Goal: Transaction & Acquisition: Purchase product/service

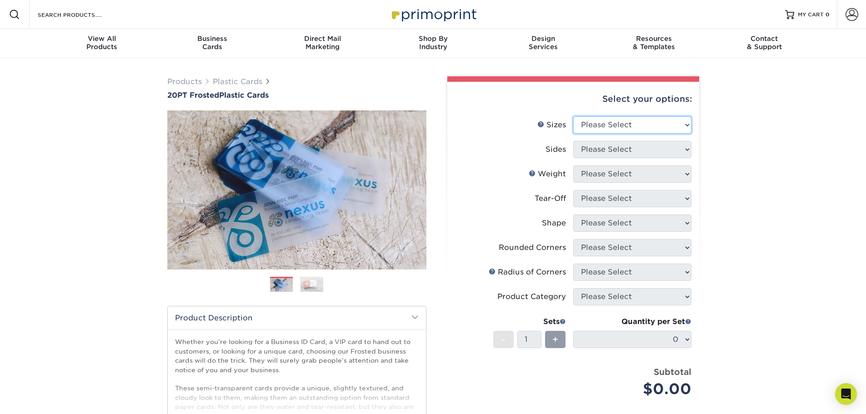
click at [624, 124] on select "Please Select 2" x 3.5" 2" x 8" 2.12" x 3.375" 2.5" x 2.5" 4.25" x 6"" at bounding box center [632, 124] width 118 height 17
select select "2.00x3.50"
click at [573, 116] on select "Please Select 2" x 3.5" 2" x 8" 2.12" x 3.375" 2.5" x 2.5" 4.25" x 6"" at bounding box center [632, 124] width 118 height 17
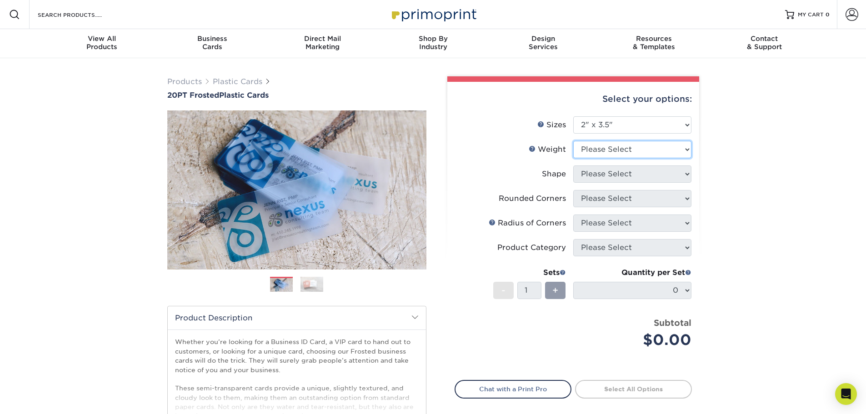
click at [641, 150] on select "Please Select 20PT Frosted Plastic 20PT Frosted Plastic" at bounding box center [632, 149] width 118 height 17
select select "20PT Frosted Plastic"
click at [573, 141] on select "Please Select 20PT Frosted Plastic 20PT Frosted Plastic" at bounding box center [632, 149] width 118 height 17
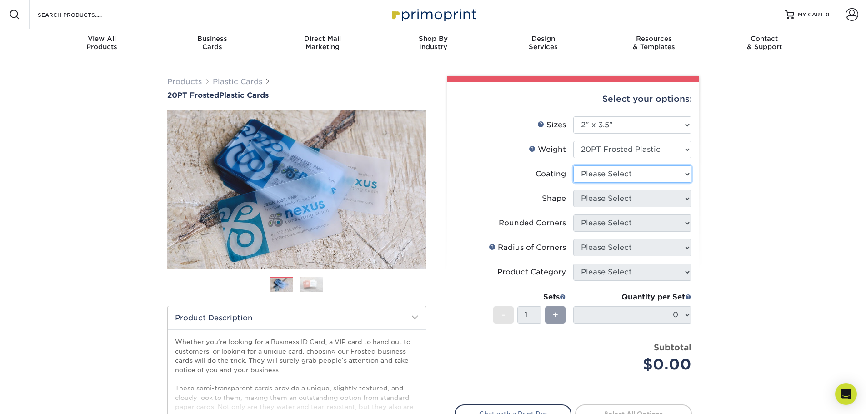
click at [644, 176] on select at bounding box center [632, 174] width 118 height 17
select select "3e7618de-abca-4bda-9f97-8b9129e913d8"
click at [573, 166] on select at bounding box center [632, 174] width 118 height 17
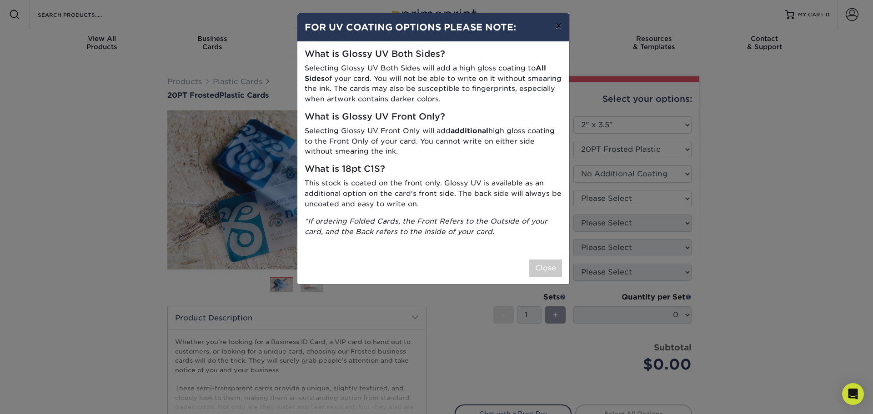
click at [560, 29] on button "×" at bounding box center [558, 25] width 21 height 25
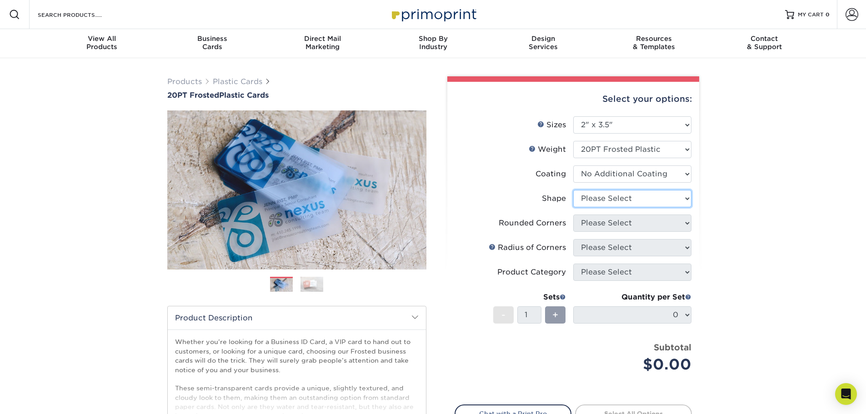
click at [688, 200] on select "Please Select Oval Standard" at bounding box center [632, 198] width 118 height 17
select select "standard"
click at [573, 190] on select "Please Select Oval Standard" at bounding box center [632, 198] width 118 height 17
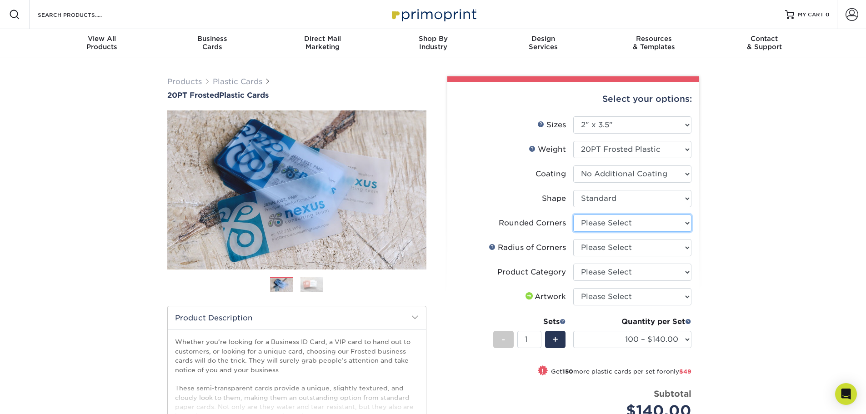
click at [686, 223] on select "Please Select Yes - Round 4 Corners" at bounding box center [632, 223] width 118 height 17
select select "7672df9e-0e0a-464d-8e1f-920c575e4da3"
click at [573, 215] on select "Please Select Yes - Round 4 Corners" at bounding box center [632, 223] width 118 height 17
click at [687, 248] on select "Please Select Rounded 1/8" Rounded 1/4"" at bounding box center [632, 247] width 118 height 17
select select "589680c7-ee9a-431b-9d12-d7aeb1386a97"
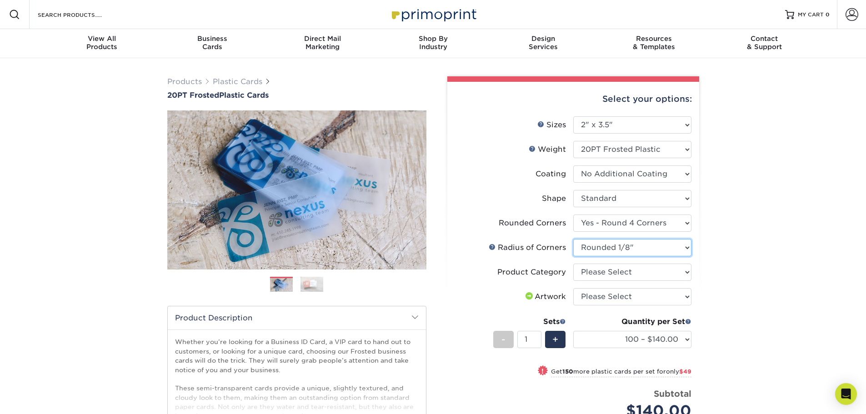
click at [573, 239] on select "Please Select Rounded 1/8" Rounded 1/4"" at bounding box center [632, 247] width 118 height 17
click at [681, 271] on select "Please Select Business Cards" at bounding box center [632, 272] width 118 height 17
select select "3b5148f1-0588-4f88-a218-97bcfdce65c1"
click at [573, 264] on select "Please Select Business Cards" at bounding box center [632, 272] width 118 height 17
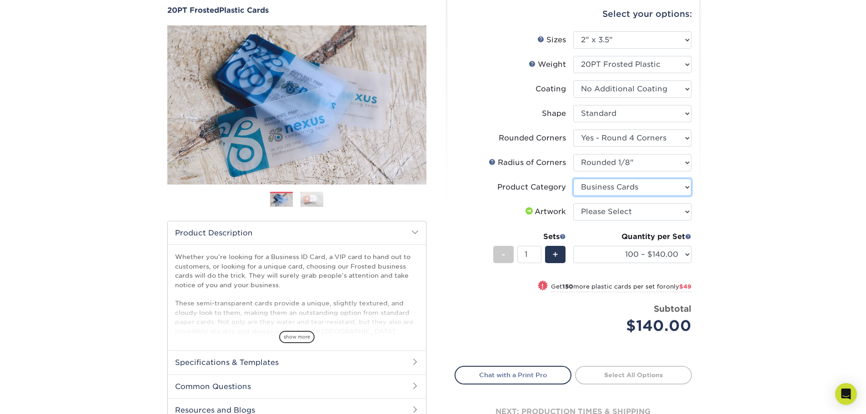
scroll to position [91, 0]
